Goal: Task Accomplishment & Management: Manage account settings

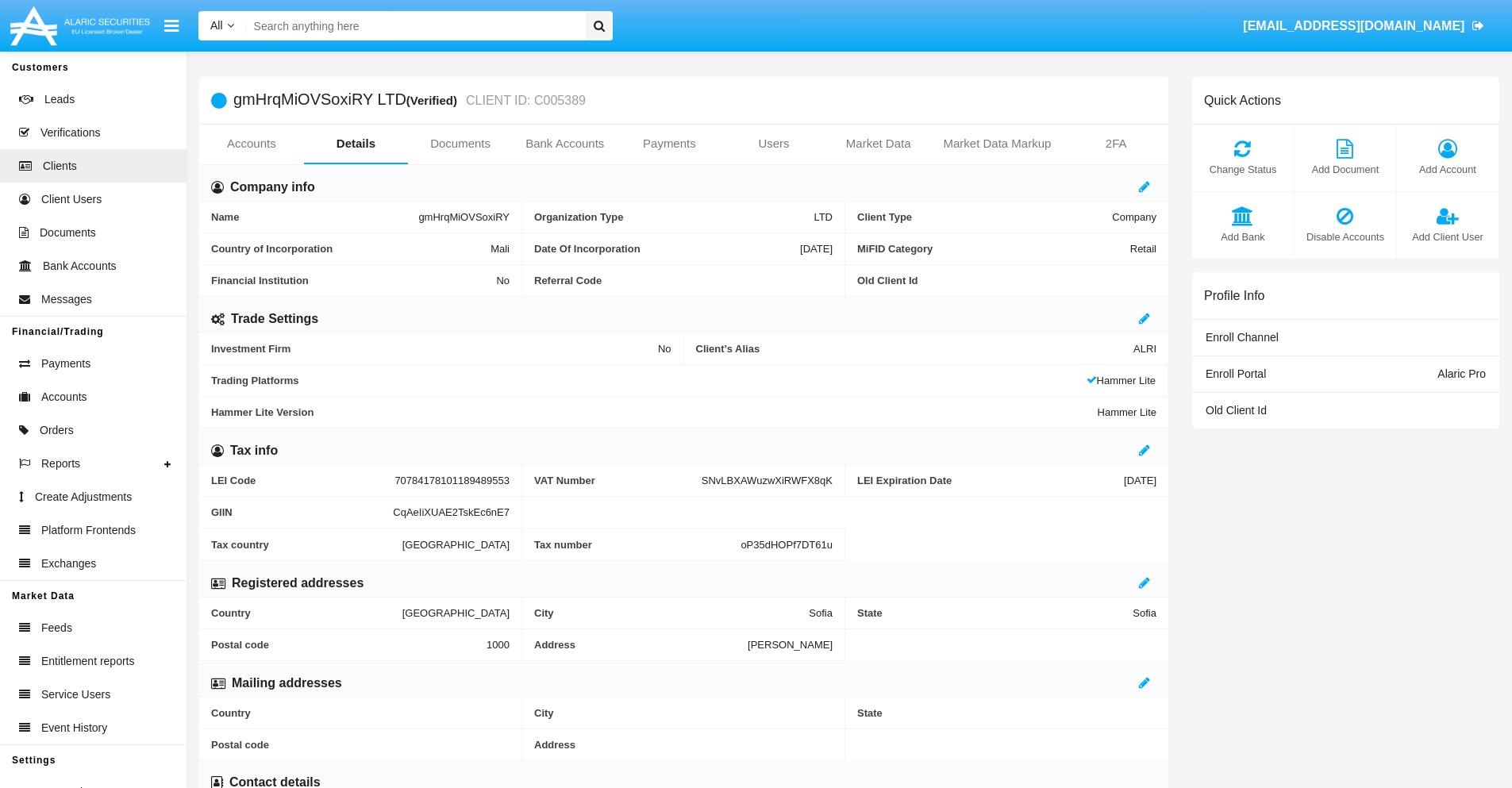
click at [1446, 169] on span "Add Account" at bounding box center [1447, 169] width 86 height 15
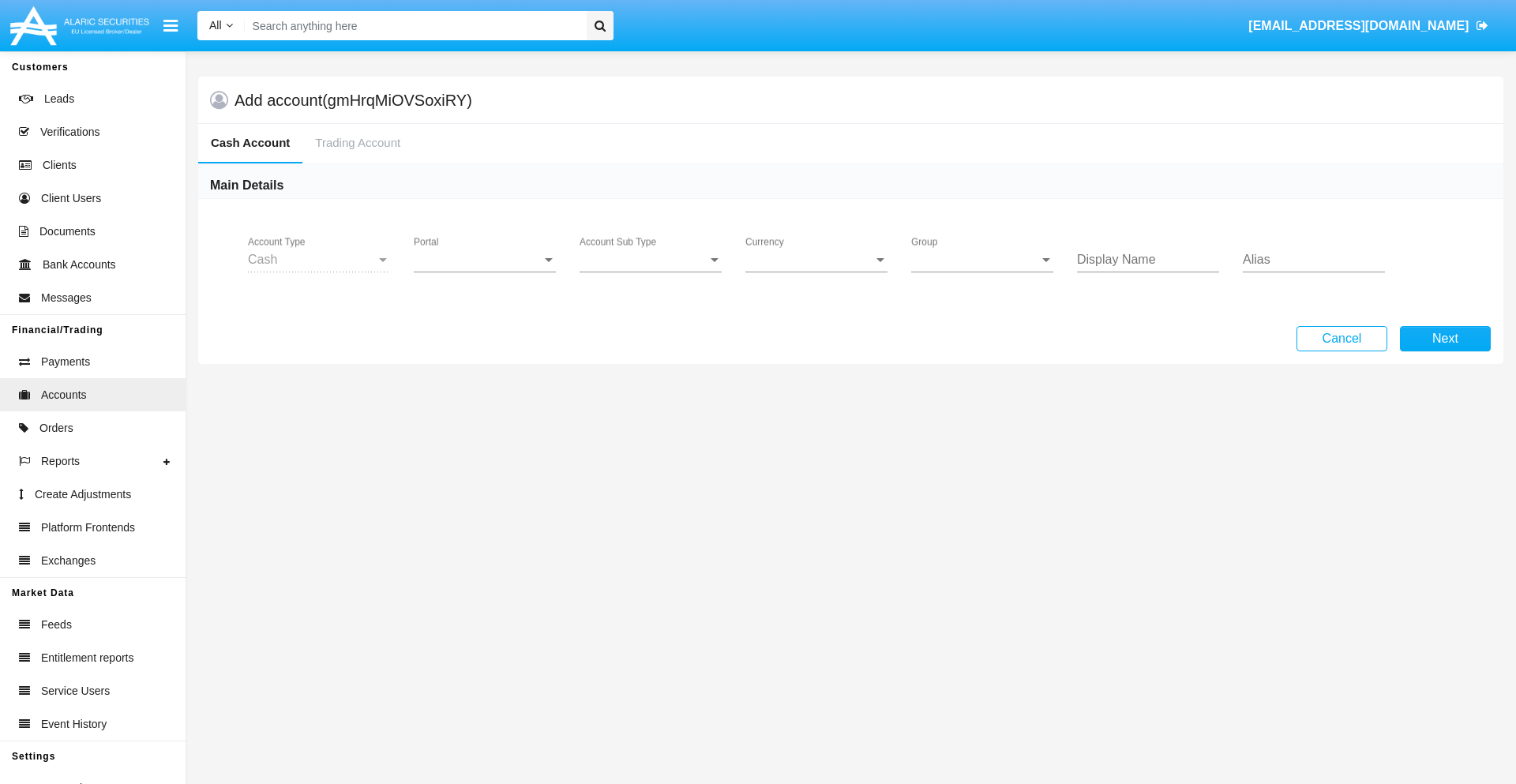
click at [485, 260] on span "Portal" at bounding box center [477, 260] width 128 height 14
click at [486, 272] on span "Alaric Pro" at bounding box center [486, 272] width 146 height 38
click at [650, 260] on span "Account Sub Type" at bounding box center [643, 260] width 128 height 14
click at [650, 272] on span "Trading Cash" at bounding box center [650, 272] width 142 height 38
click at [983, 260] on span "Group" at bounding box center [974, 260] width 128 height 14
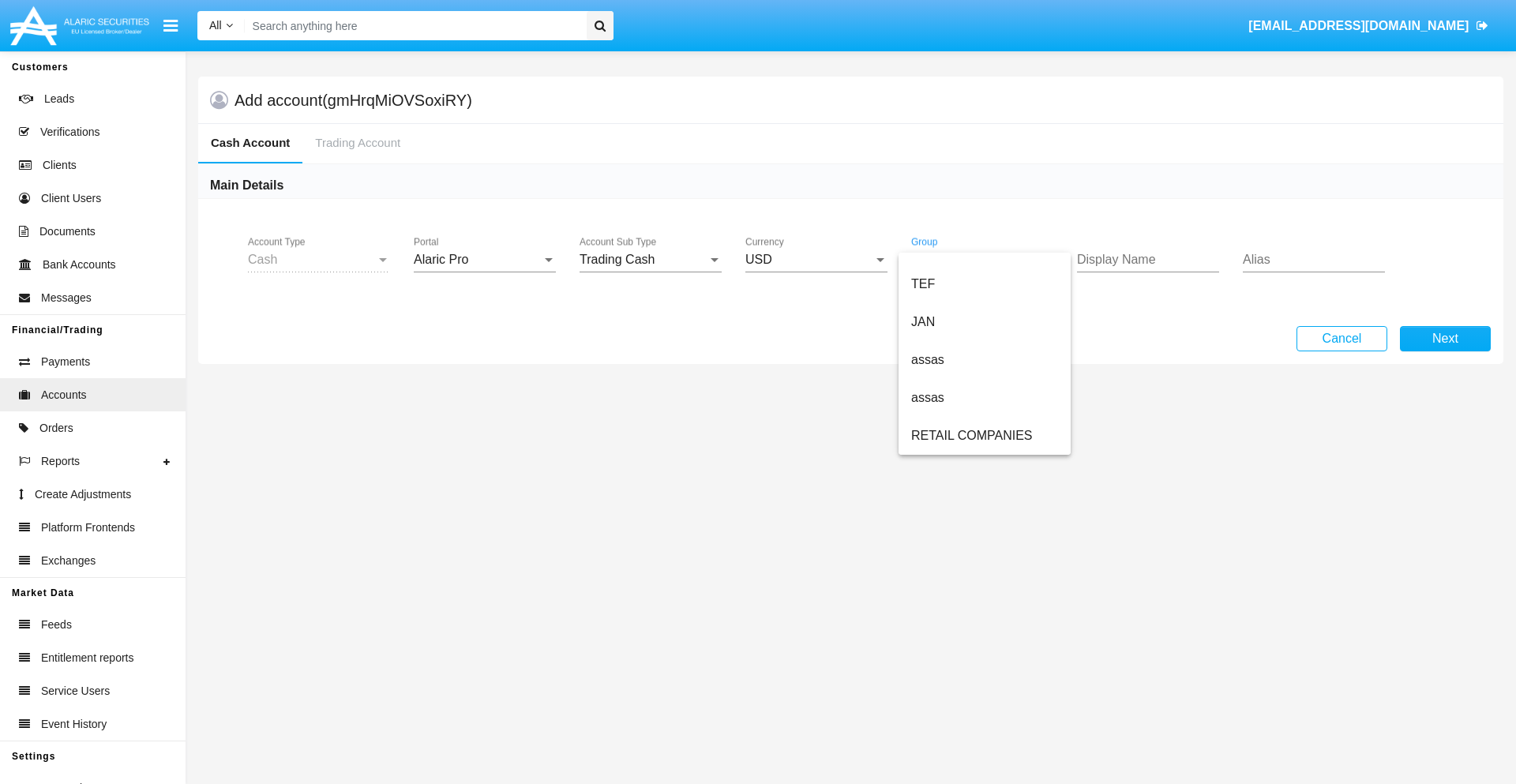
scroll to position [367, 0]
click at [983, 435] on span "ALARIC test" at bounding box center [984, 435] width 147 height 38
type input "sky blue"
type input "magenta"
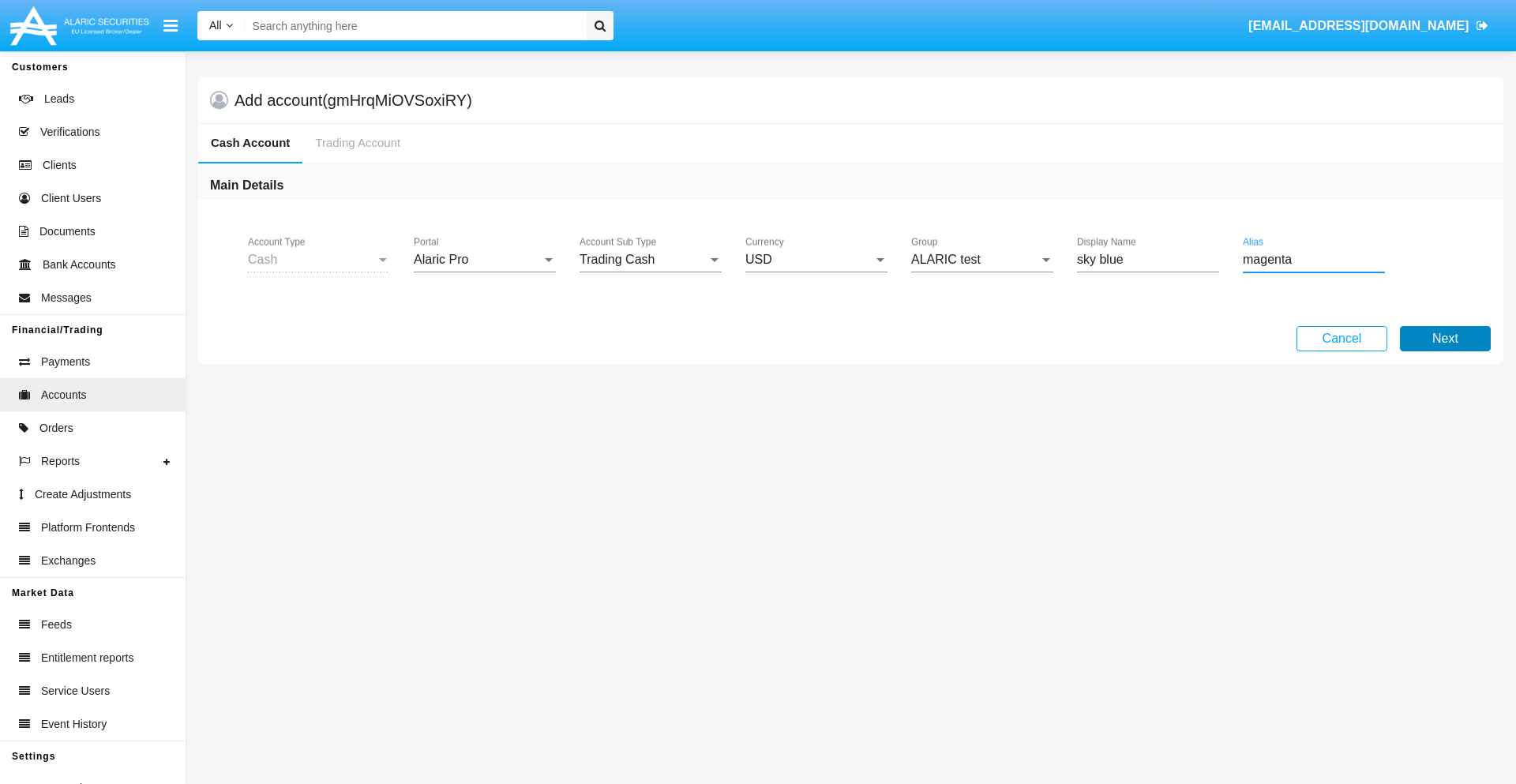
click at [1444, 339] on button "Next" at bounding box center [1445, 339] width 91 height 25
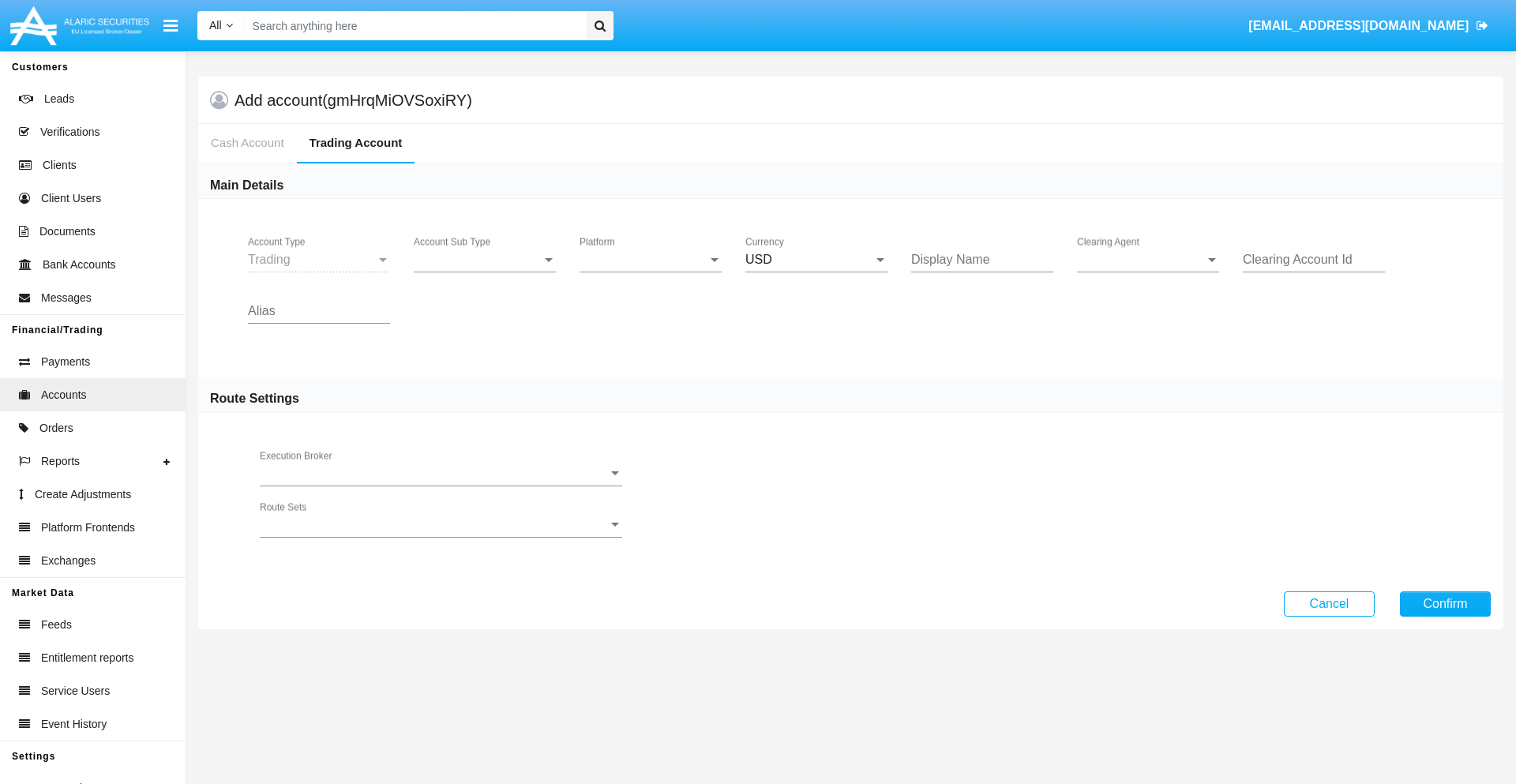
click at [485, 260] on span "Account Sub Type" at bounding box center [477, 260] width 128 height 14
click at [485, 272] on span "Trading" at bounding box center [485, 272] width 142 height 38
click at [650, 260] on span "Platform" at bounding box center [643, 260] width 128 height 14
click at [650, 272] on span "Hammer Lite" at bounding box center [650, 272] width 142 height 38
click at [1148, 260] on span "Clearing Agent" at bounding box center [1140, 260] width 128 height 14
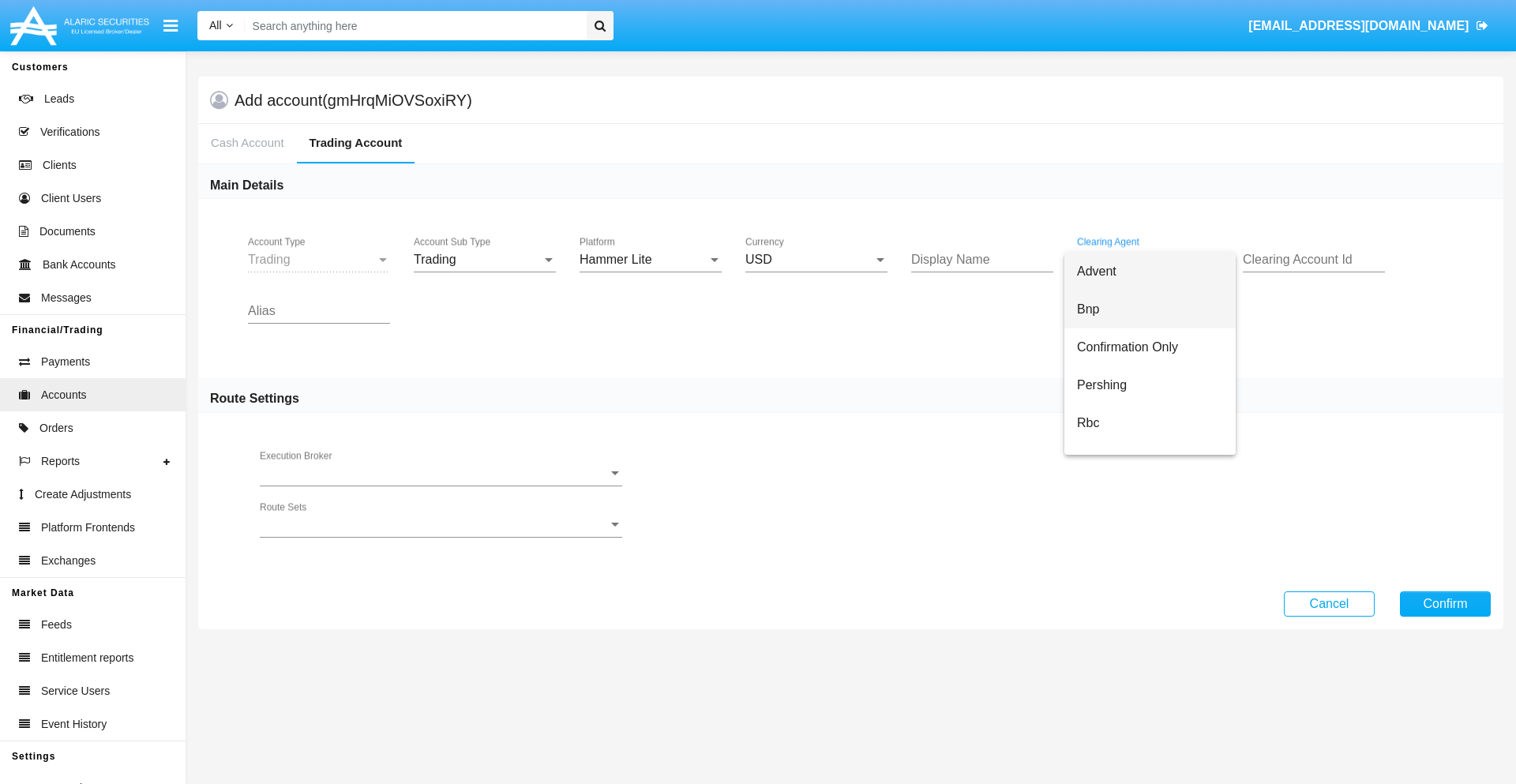
click at [1162, 310] on span "Bnp" at bounding box center [1149, 310] width 146 height 38
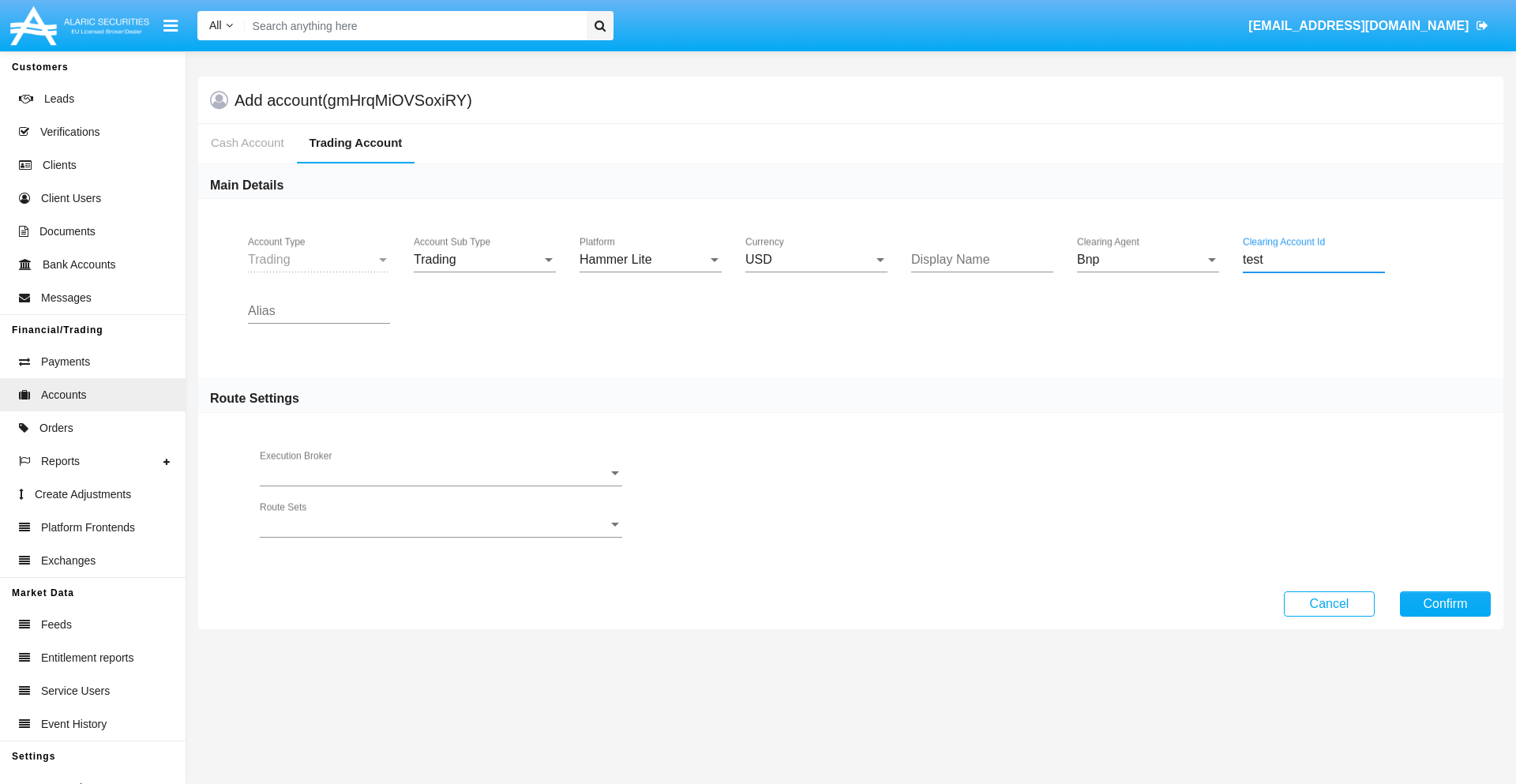
type input "test"
type input "azure"
type input "violet"
click at [1444, 603] on button "Confirm" at bounding box center [1445, 604] width 91 height 25
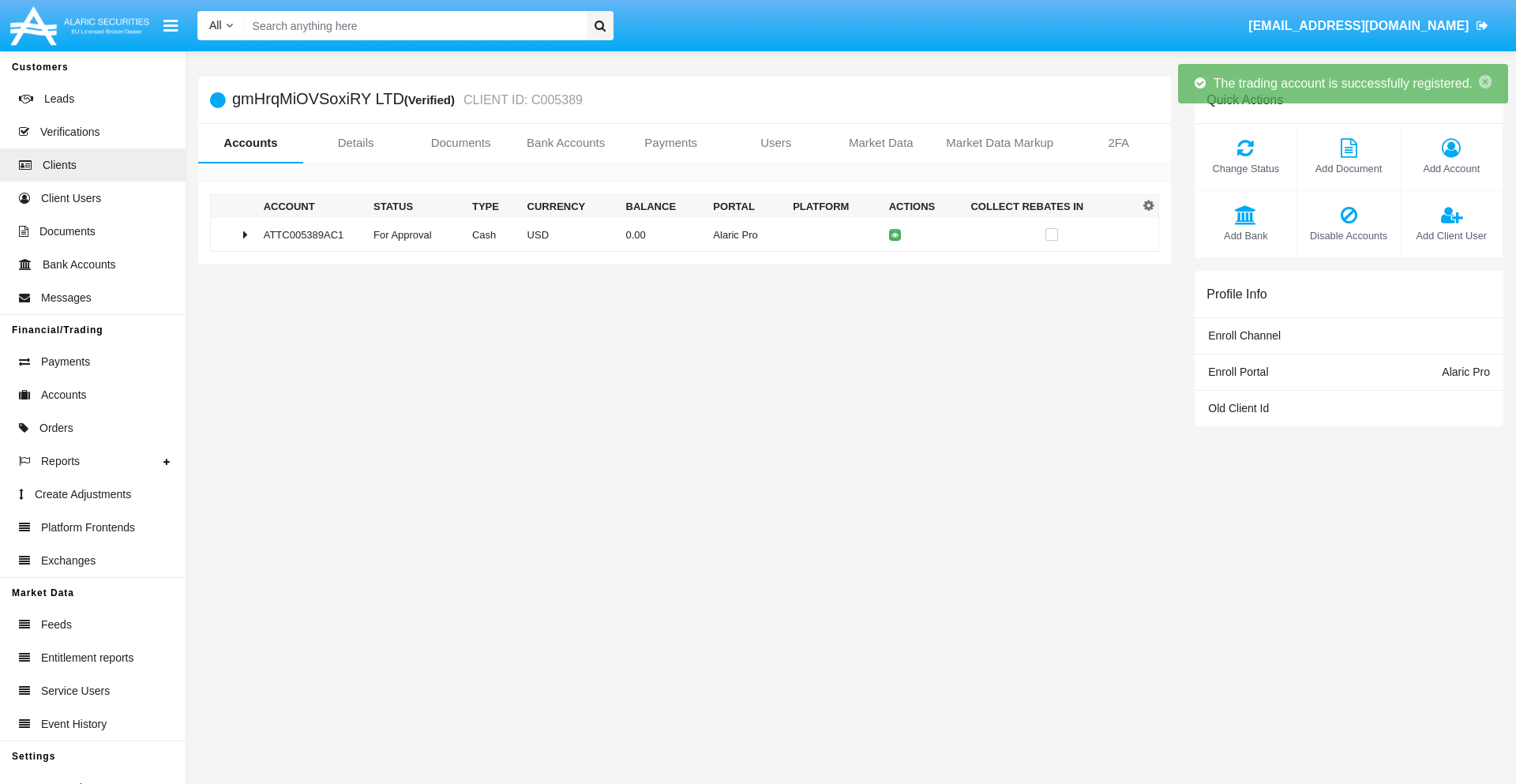
click at [678, 234] on td "0.00" at bounding box center [663, 234] width 88 height 33
click at [896, 234] on icon at bounding box center [899, 234] width 7 height 7
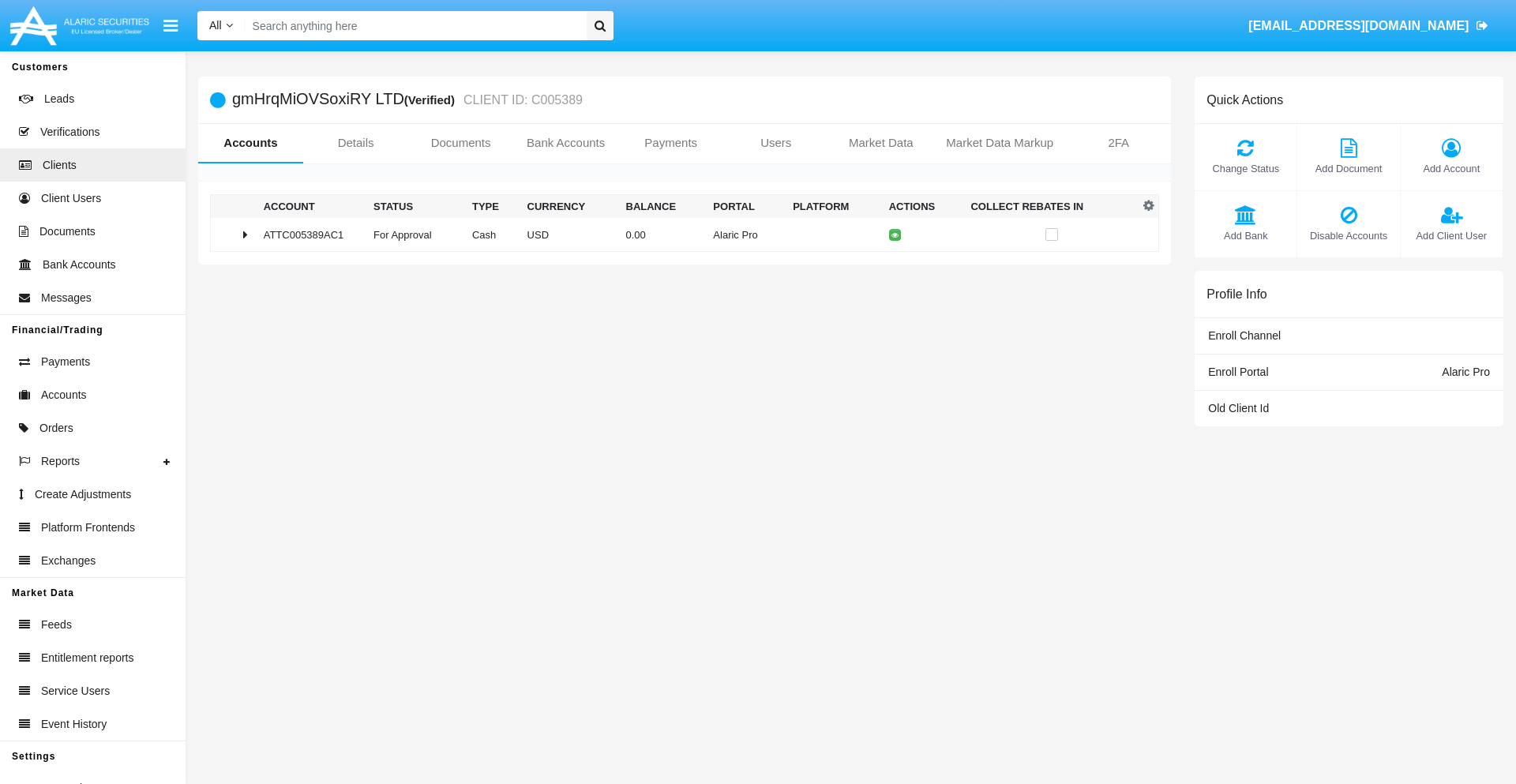
click at [678, 234] on td "0.00" at bounding box center [663, 234] width 88 height 33
click at [896, 268] on icon at bounding box center [899, 268] width 7 height 7
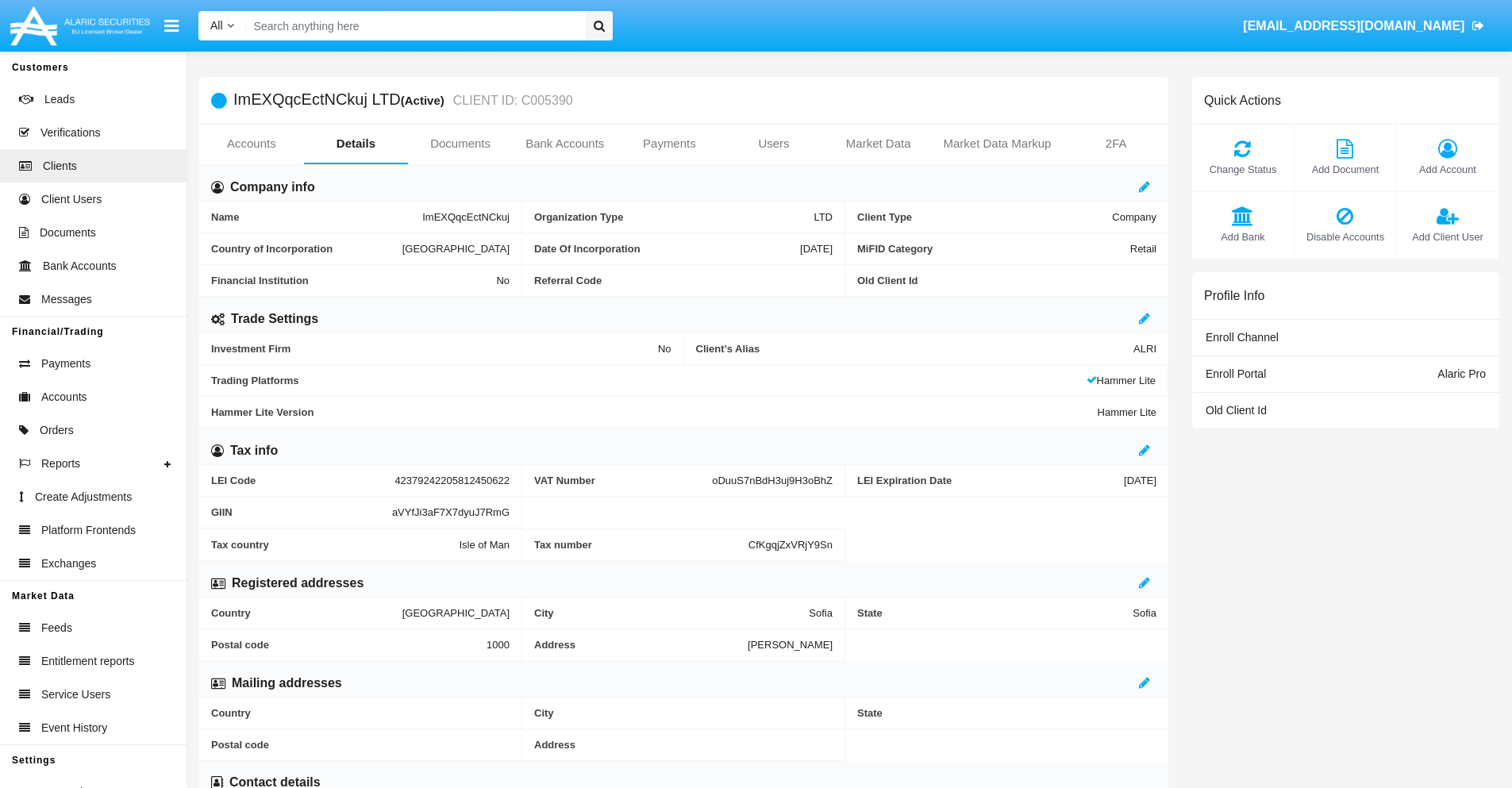
click at [250, 144] on link "Accounts" at bounding box center [251, 144] width 105 height 38
click at [1446, 169] on span "Add Account" at bounding box center [1447, 169] width 86 height 15
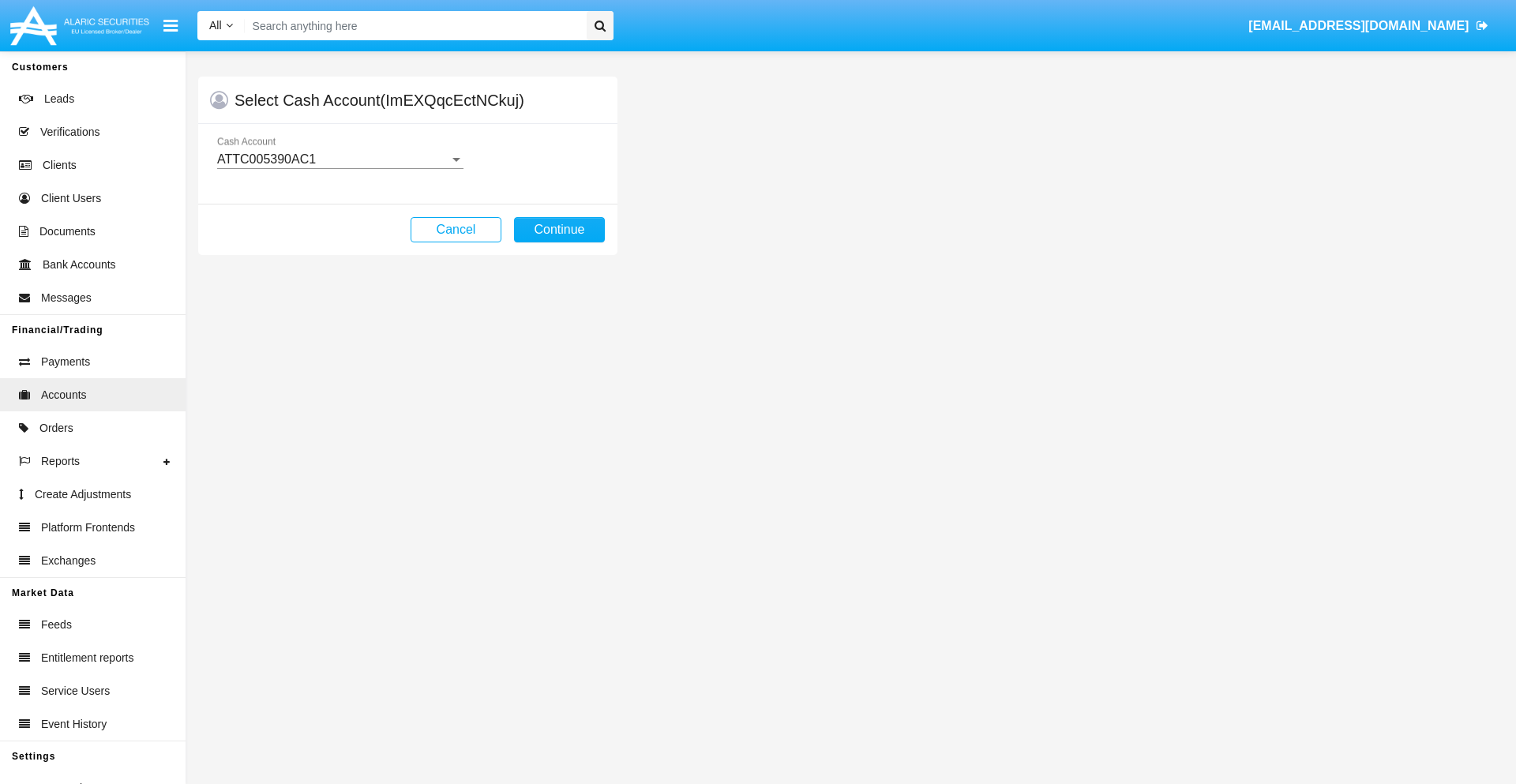
click at [340, 159] on div "ATTC005390AC1" at bounding box center [333, 159] width 232 height 14
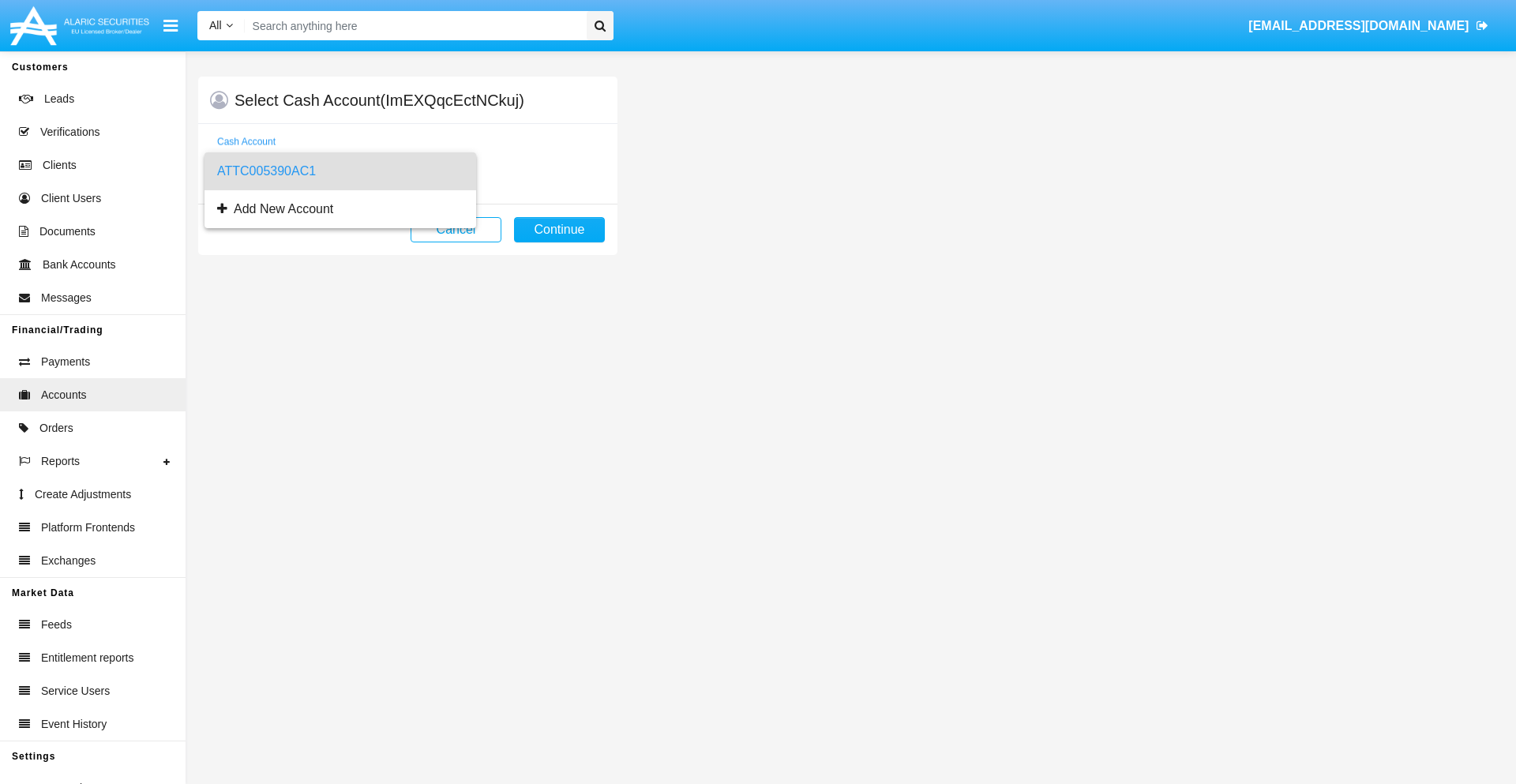
click at [340, 171] on span "ATTC005390AC1" at bounding box center [341, 171] width 246 height 38
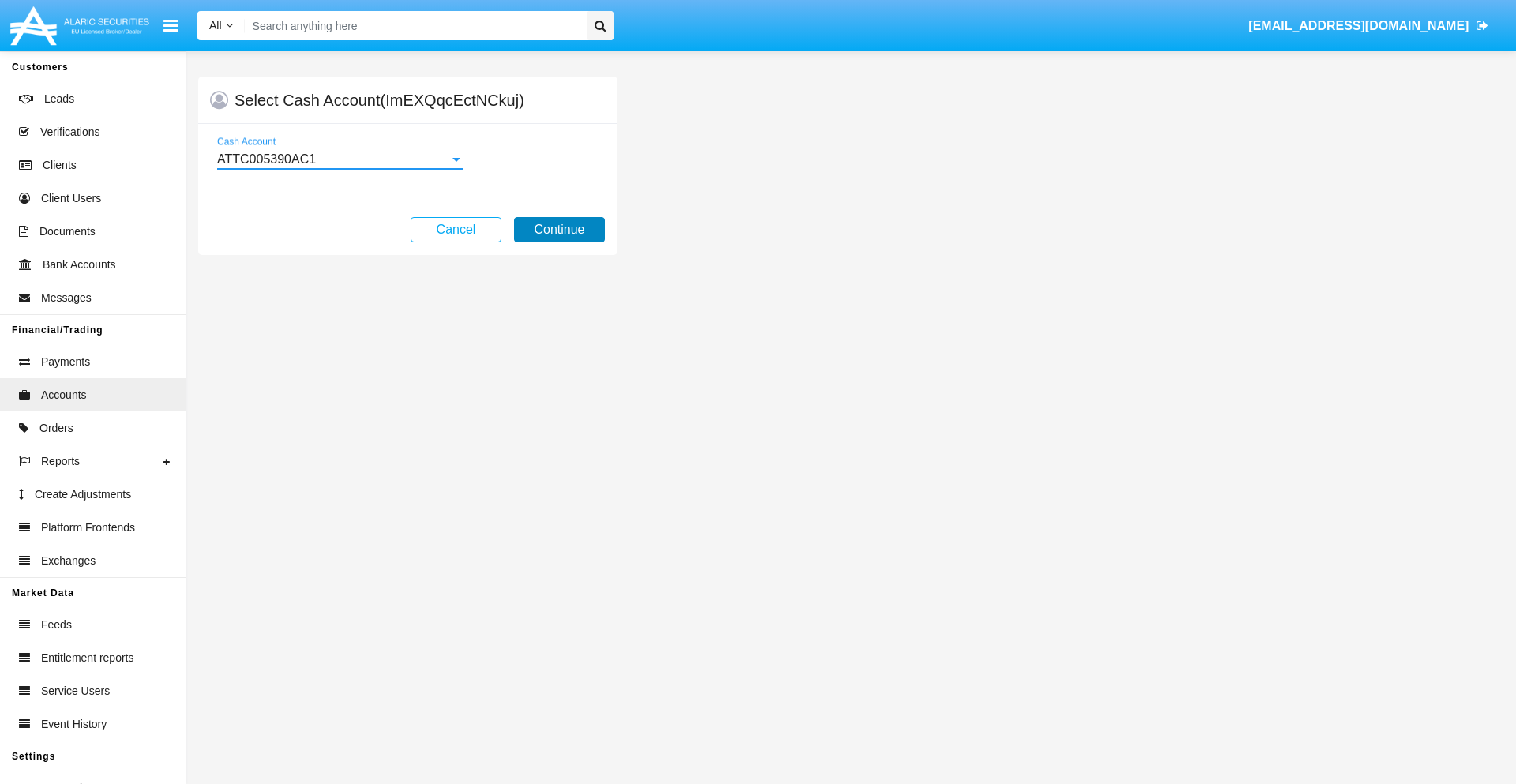
click at [559, 230] on button "Continue" at bounding box center [560, 230] width 91 height 25
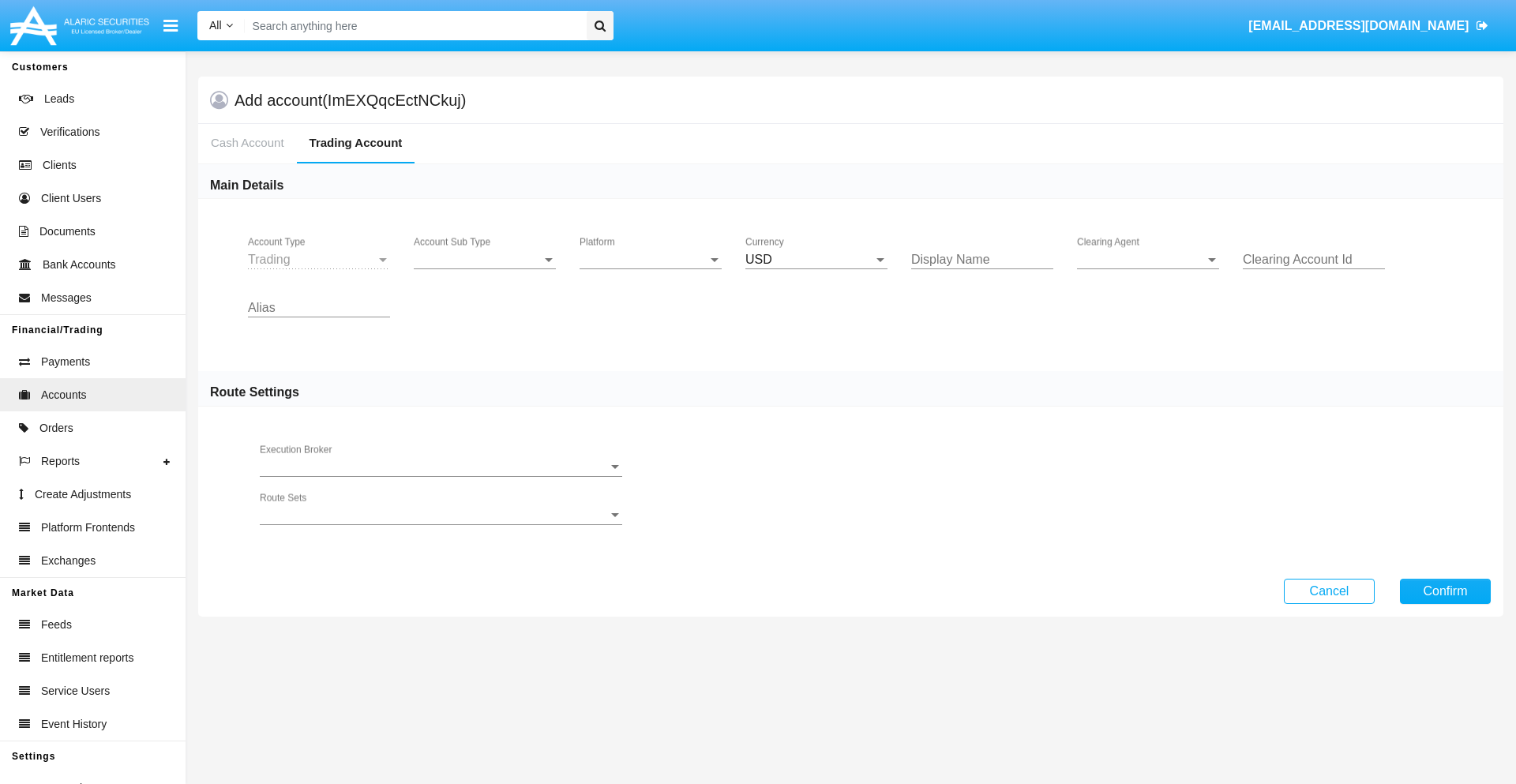
click at [485, 260] on span "Account Sub Type" at bounding box center [477, 260] width 128 height 14
click at [485, 272] on span "Trading" at bounding box center [472, 272] width 117 height 38
click at [650, 260] on span "Platform" at bounding box center [643, 260] width 128 height 14
click at [650, 272] on span "Hammer Lite" at bounding box center [650, 272] width 142 height 38
click at [1148, 260] on span "Clearing Agent" at bounding box center [1140, 260] width 128 height 14
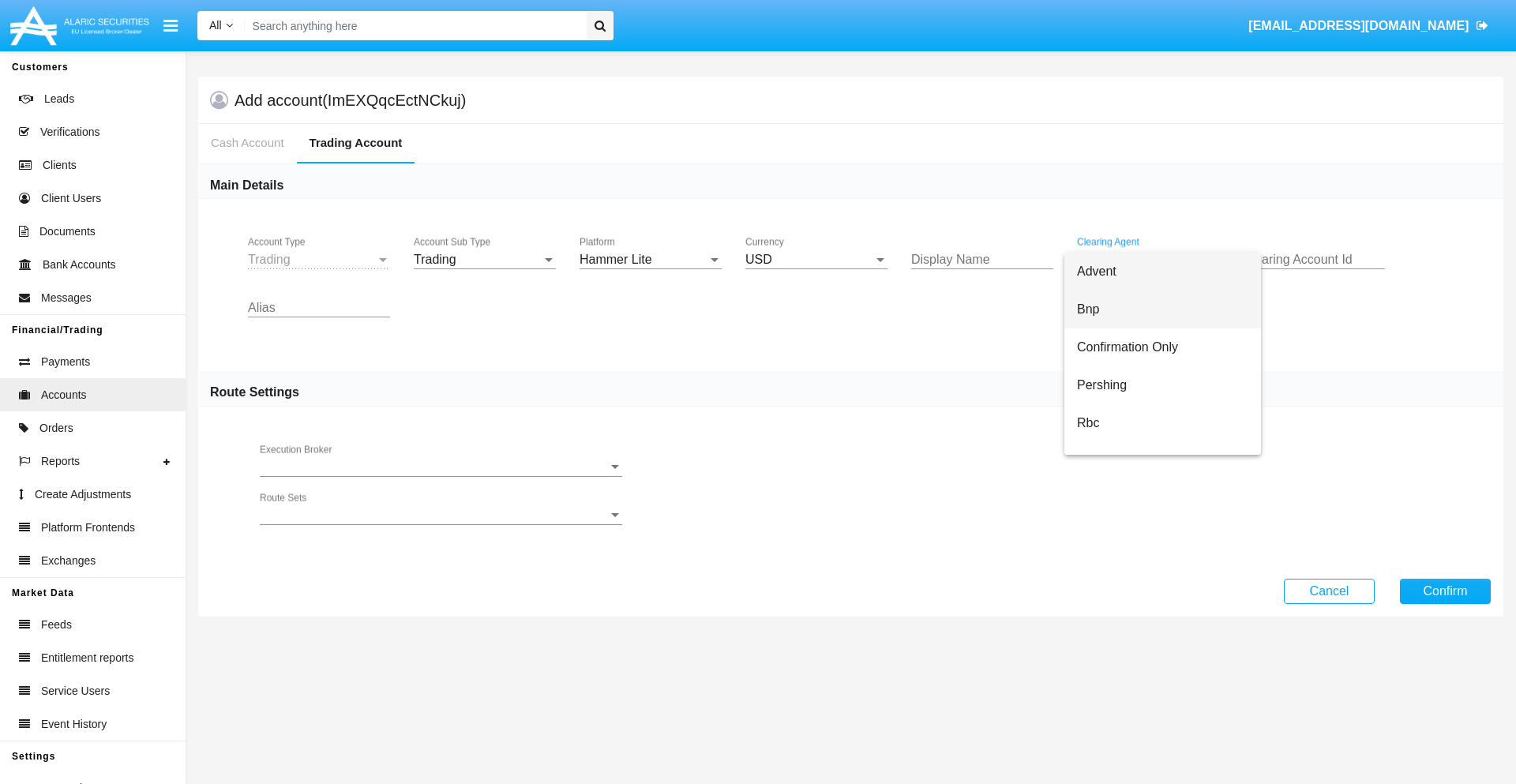
click at [1162, 310] on span "Bnp" at bounding box center [1162, 310] width 171 height 38
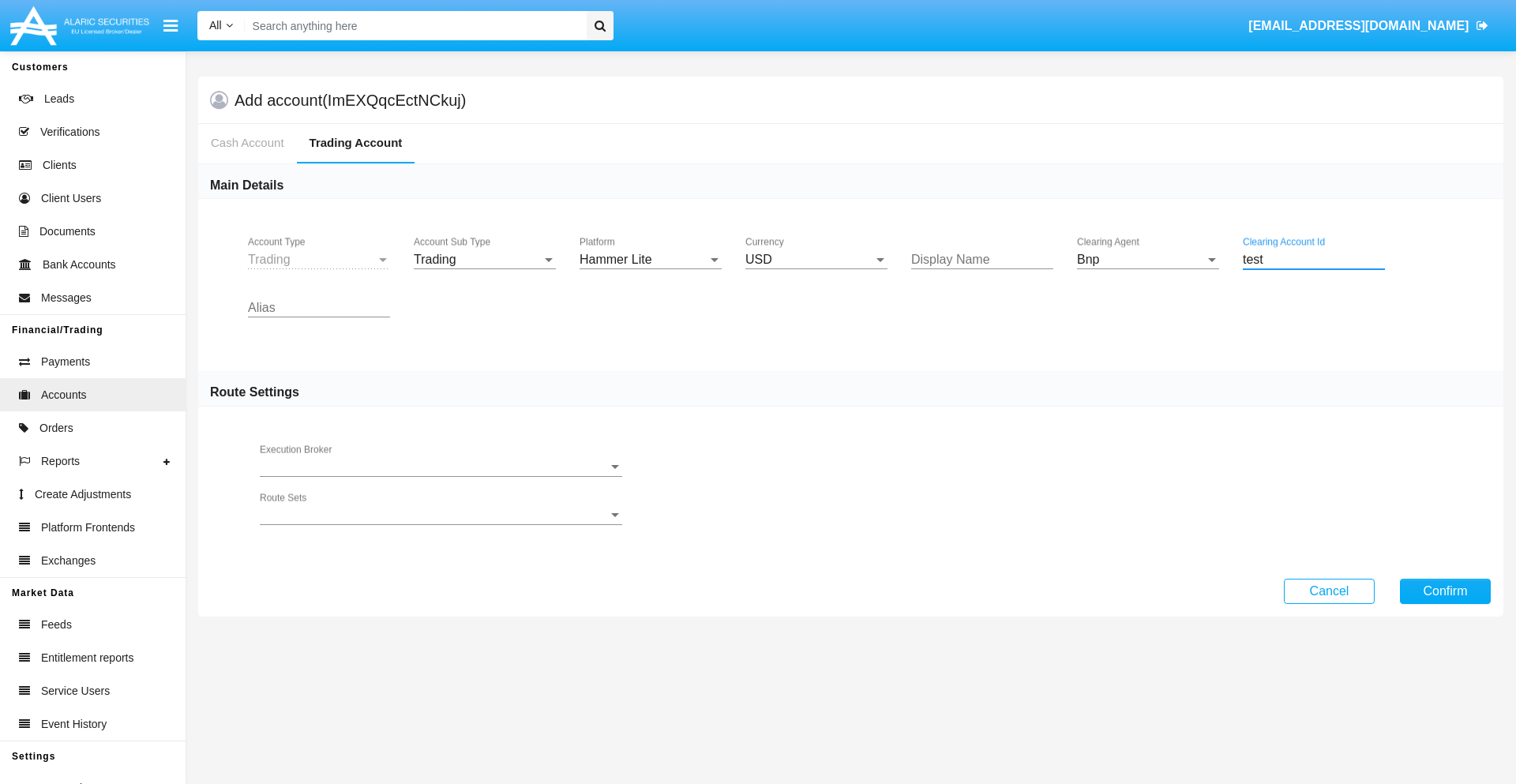
type input "test"
type input "violet"
type input "black"
click at [1444, 590] on button "Confirm" at bounding box center [1445, 591] width 91 height 25
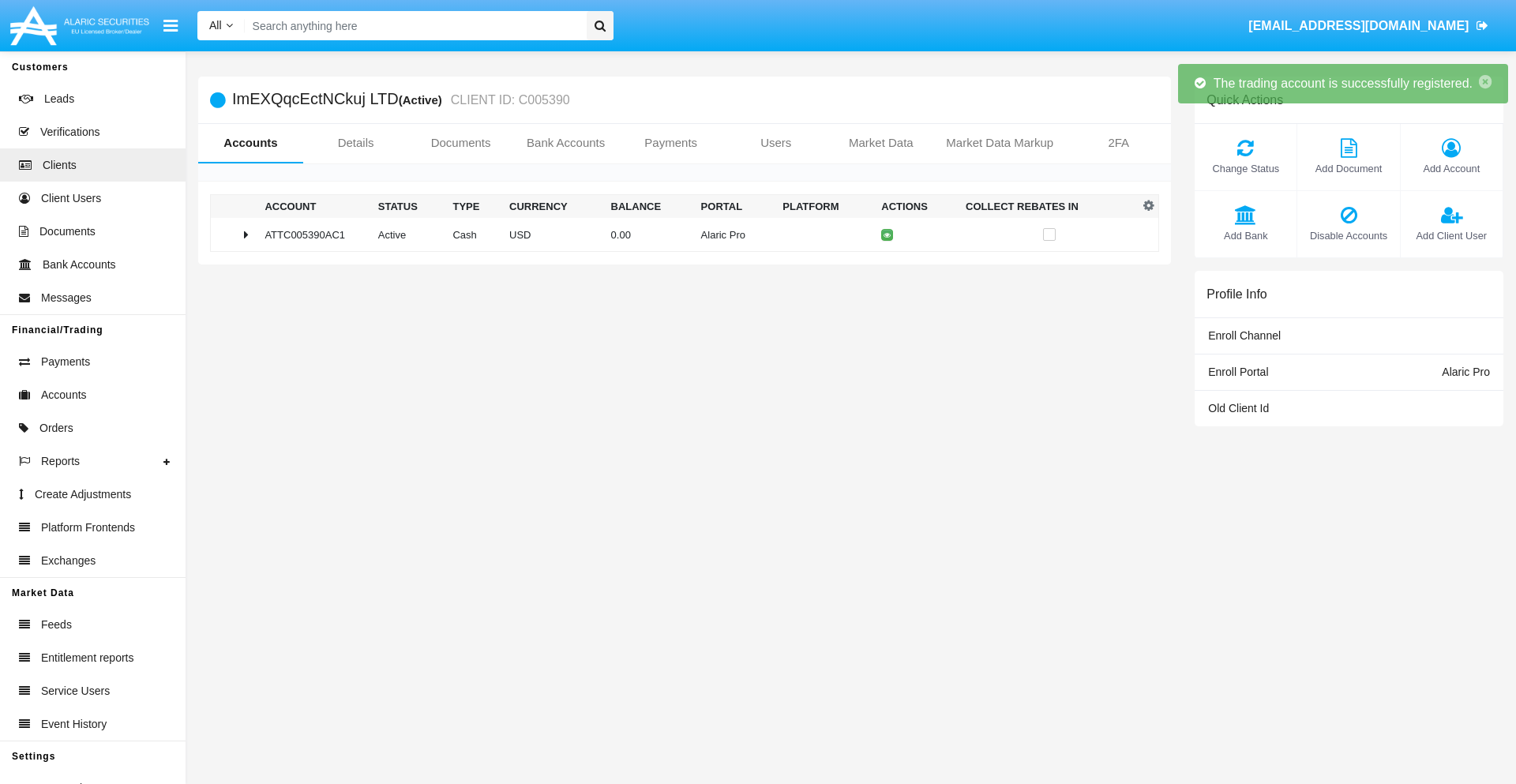
click at [678, 234] on td "0.00" at bounding box center [649, 234] width 90 height 33
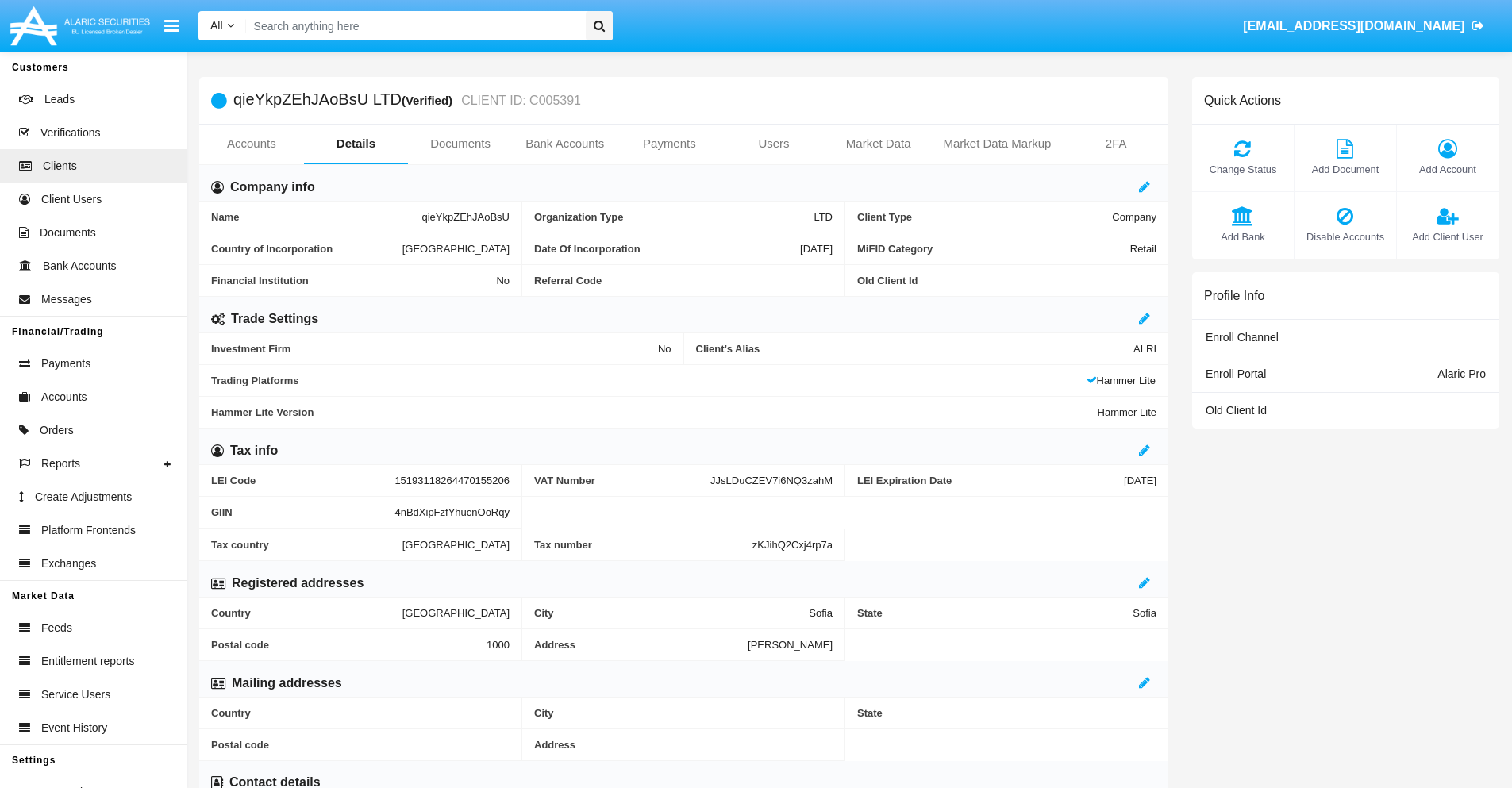
click at [250, 144] on link "Accounts" at bounding box center [251, 144] width 105 height 38
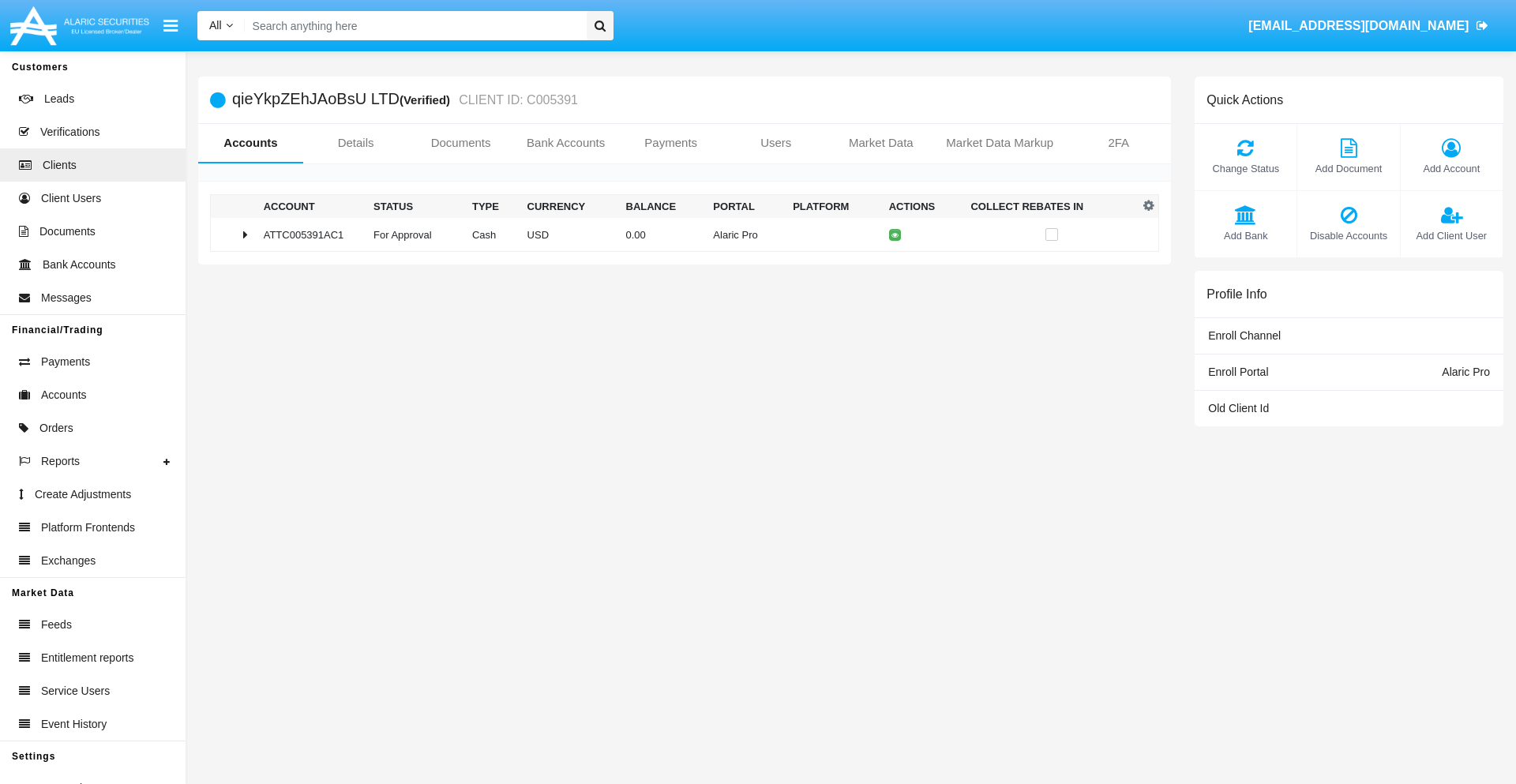
click at [1245, 168] on span "Change Status" at bounding box center [1245, 168] width 86 height 15
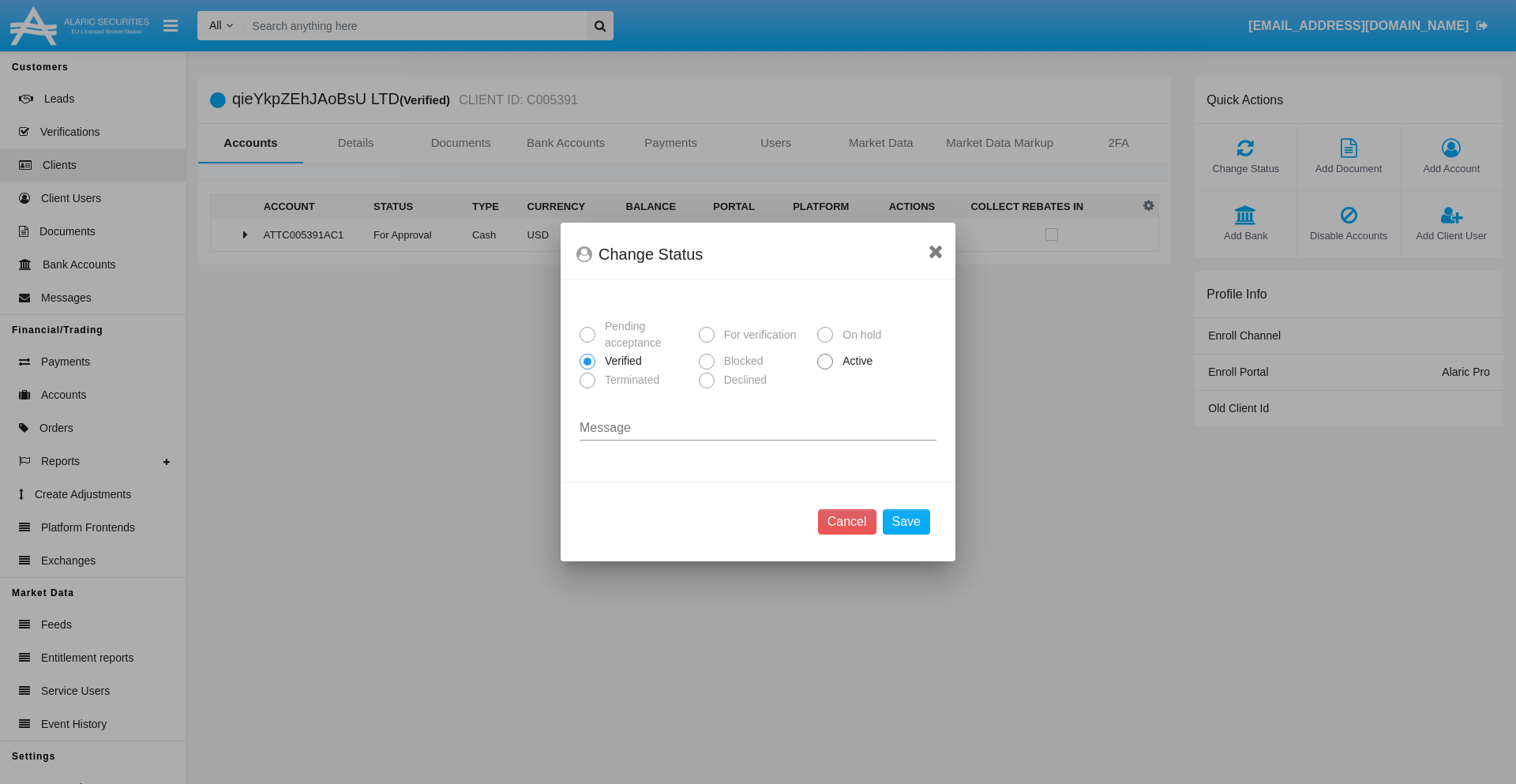
click at [854, 360] on span "Active" at bounding box center [855, 361] width 43 height 16
click at [825, 369] on input "Active" at bounding box center [824, 369] width 1 height 1
radio input "true"
click at [906, 521] on button "Save" at bounding box center [907, 521] width 47 height 25
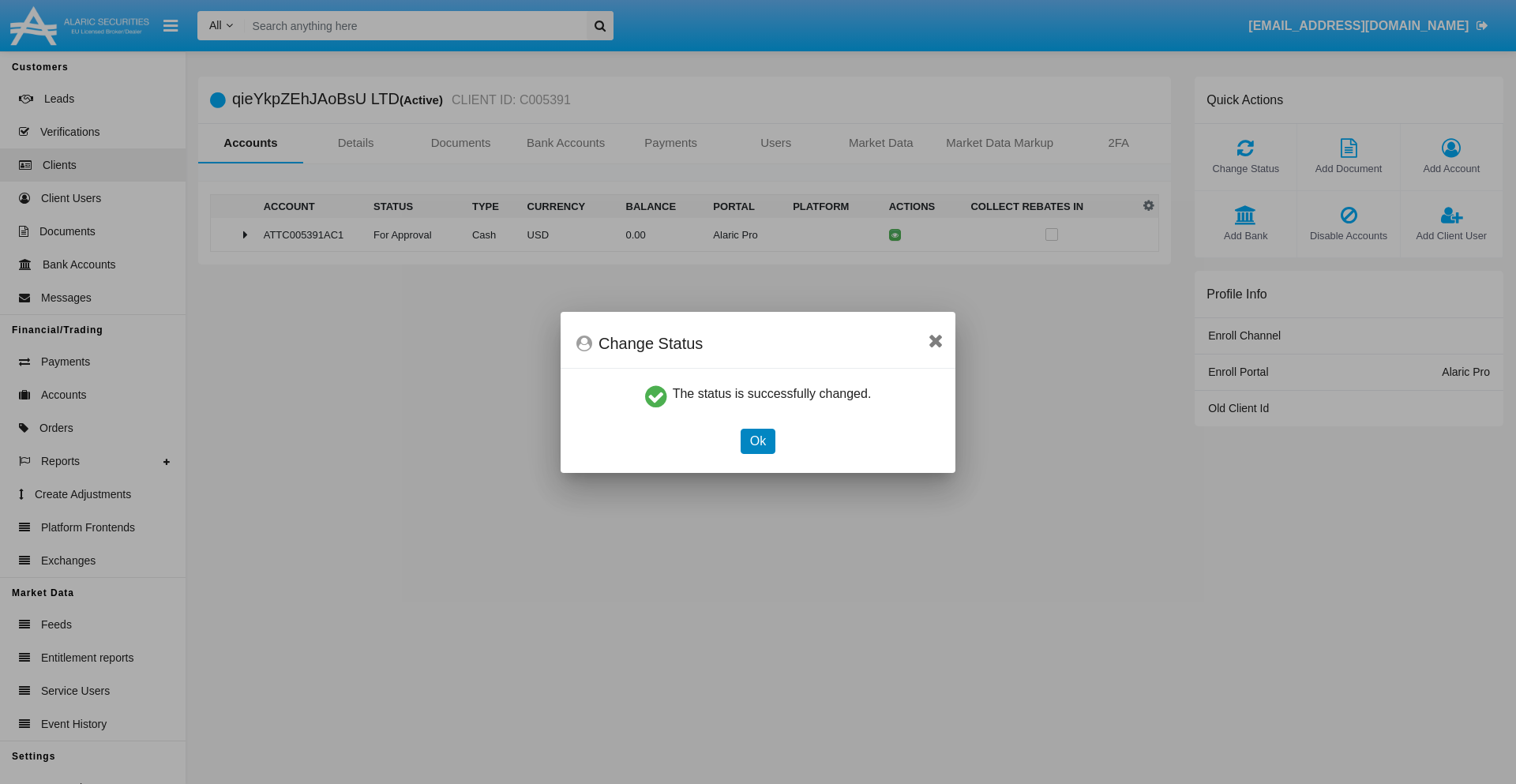
click at [757, 440] on button "Ok" at bounding box center [758, 441] width 34 height 25
